Goal: Information Seeking & Learning: Learn about a topic

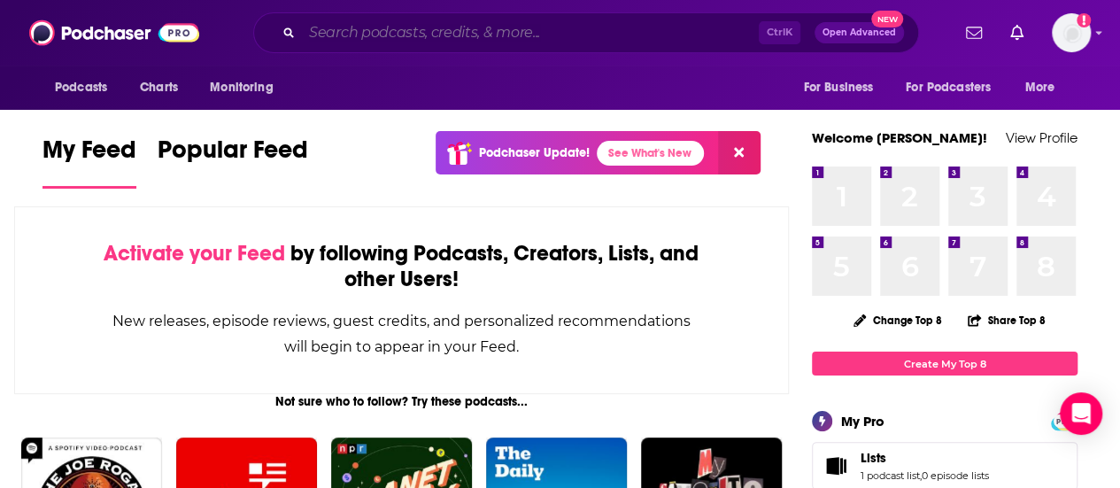
click at [428, 20] on input "Search podcasts, credits, & more..." at bounding box center [530, 33] width 457 height 28
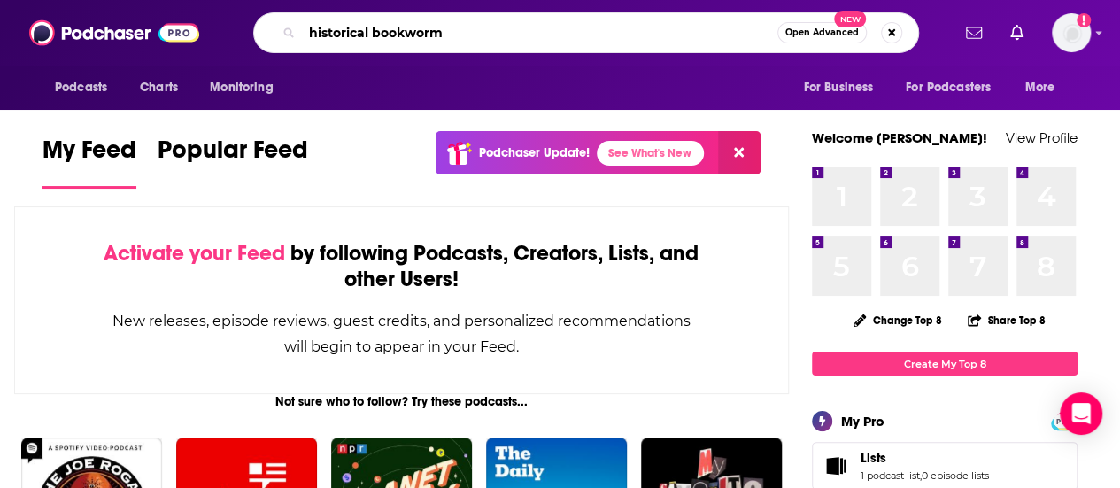
type input "historical bookworm"
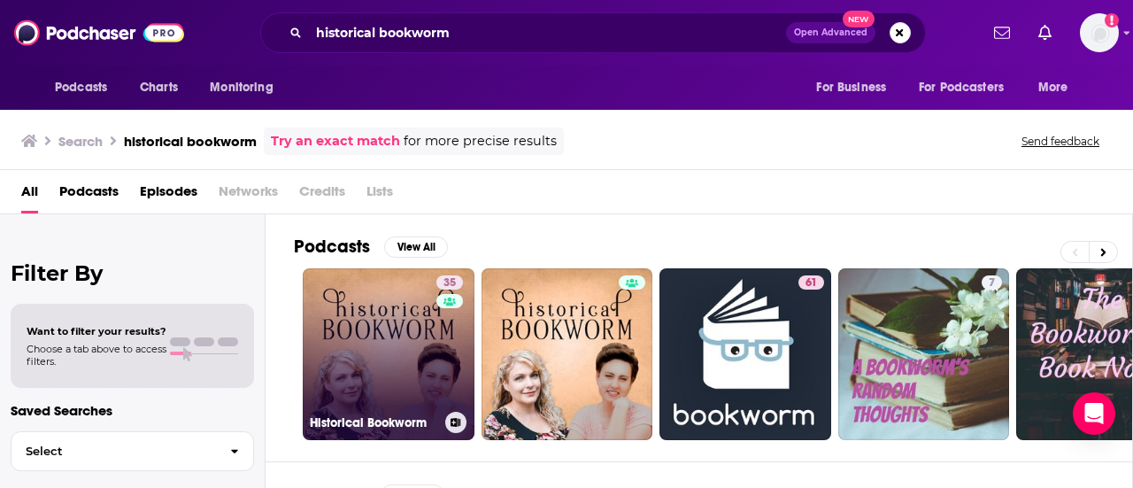
click at [391, 314] on link "35 Historical Bookworm" at bounding box center [389, 354] width 172 height 172
